Goal: Task Accomplishment & Management: Manage account settings

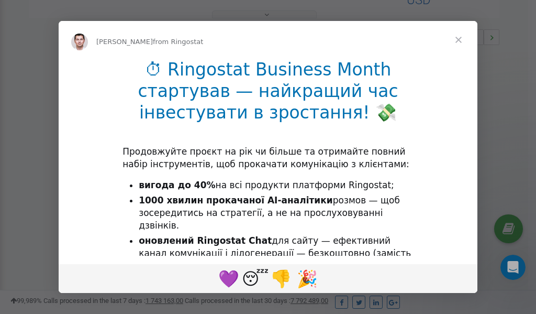
click at [460, 42] on span "Close" at bounding box center [459, 40] width 38 height 38
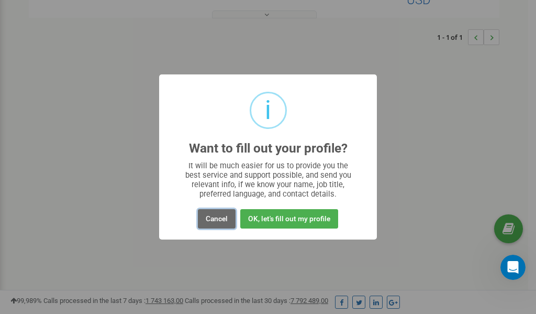
click at [215, 220] on button "Cancel" at bounding box center [217, 218] width 38 height 19
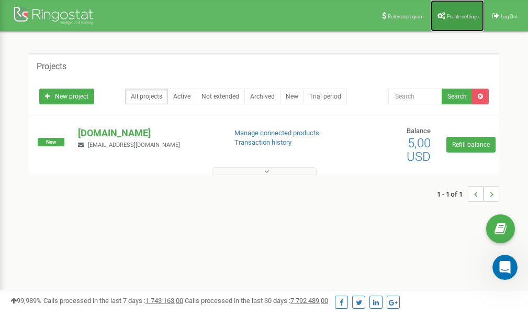
click at [447, 17] on span "Profile settings" at bounding box center [463, 17] width 32 height 6
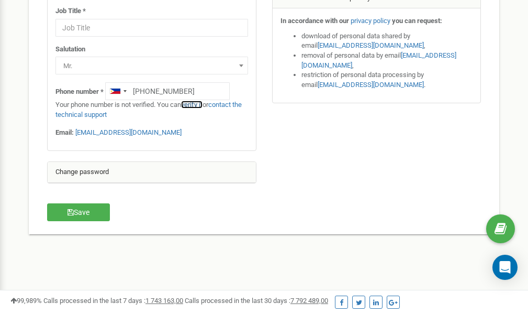
click at [197, 105] on link "verify it" at bounding box center [191, 105] width 21 height 8
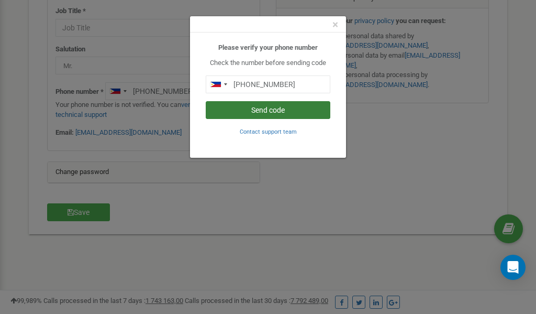
click at [284, 111] on button "Send code" at bounding box center [268, 110] width 125 height 18
